Goal: Task Accomplishment & Management: Use online tool/utility

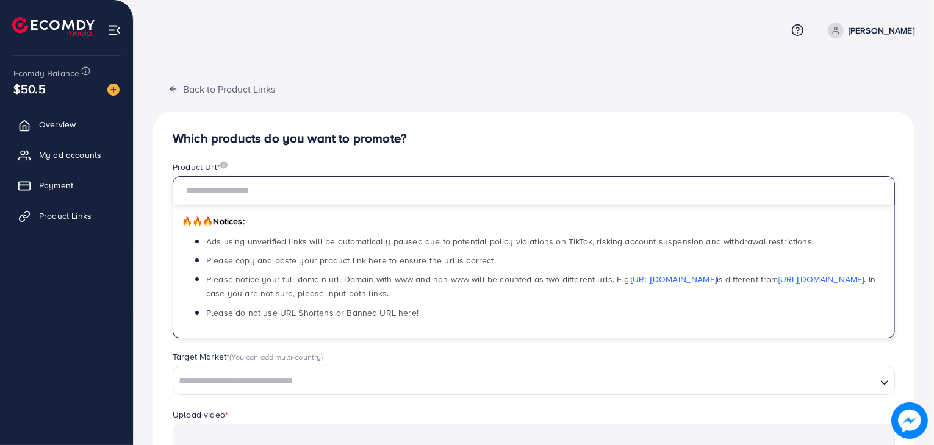
click at [296, 190] on input "text" at bounding box center [534, 190] width 722 height 29
type input "**********"
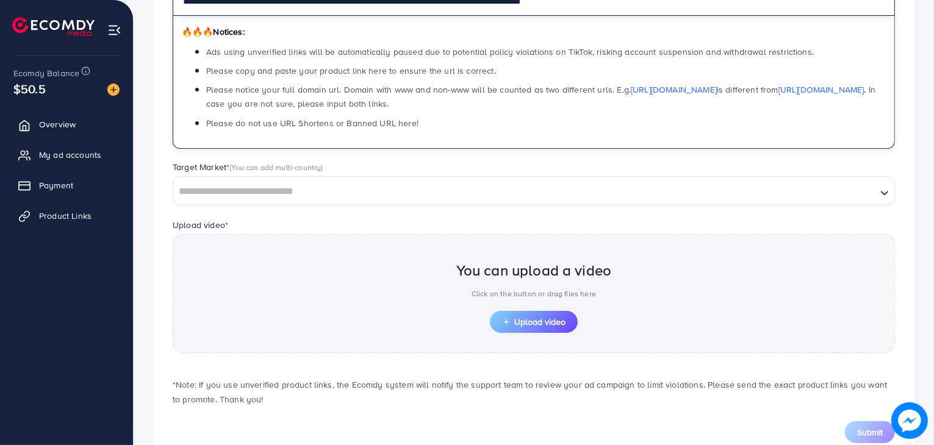
scroll to position [226, 0]
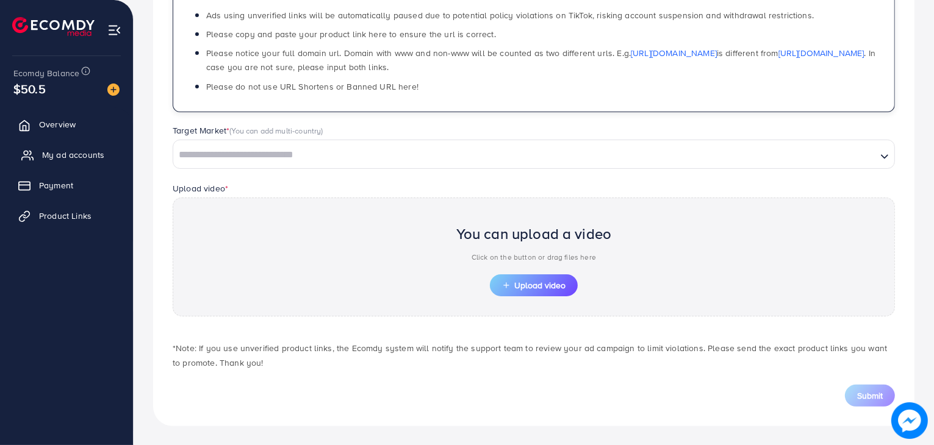
click at [76, 157] on span "My ad accounts" at bounding box center [73, 155] width 62 height 12
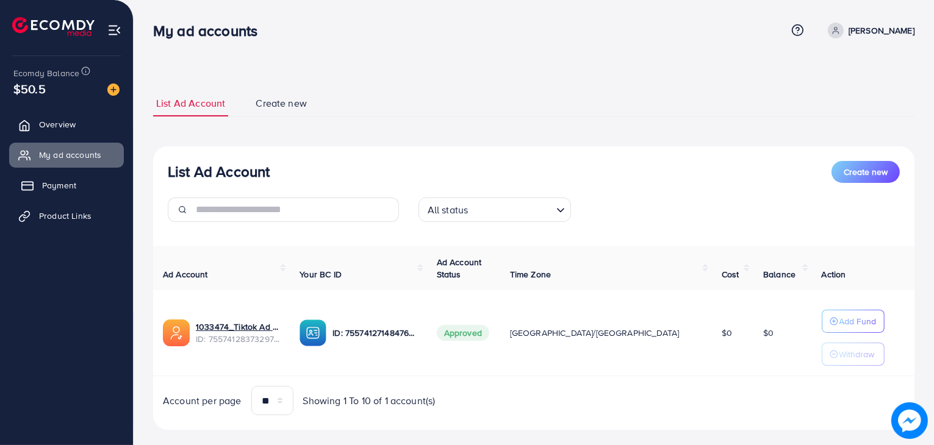
click at [66, 185] on span "Payment" at bounding box center [59, 185] width 34 height 12
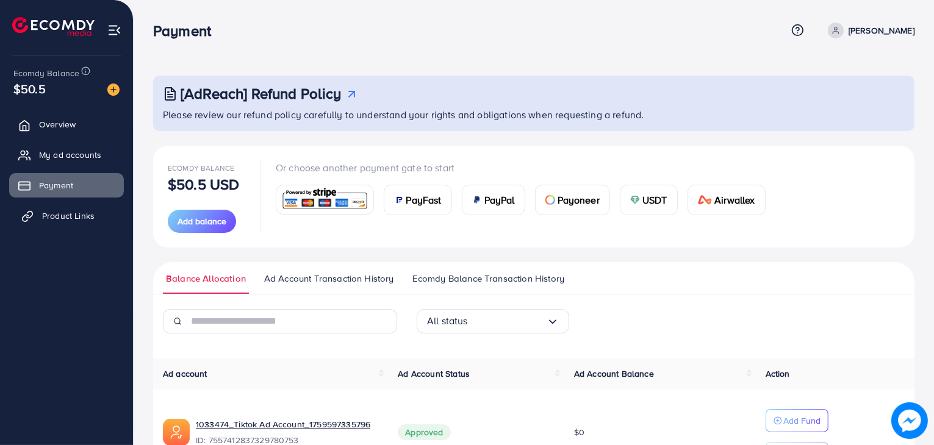
click at [59, 219] on span "Product Links" at bounding box center [68, 216] width 52 height 12
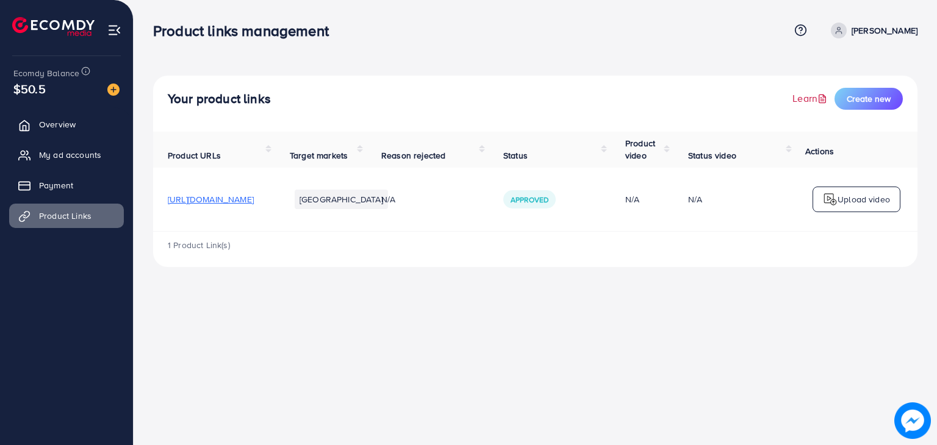
click at [818, 98] on icon at bounding box center [823, 99] width 10 height 10
click at [854, 102] on span "Create new" at bounding box center [869, 99] width 44 height 12
